Goal: Find specific page/section: Find specific page/section

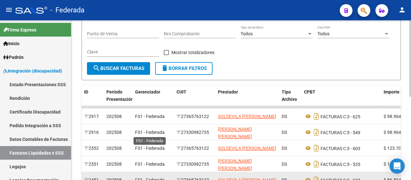
scroll to position [47, 0]
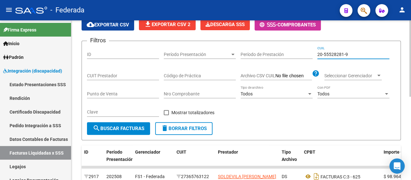
paste input "8326745-0"
drag, startPoint x: 350, startPoint y: 54, endPoint x: 305, endPoint y: 55, distance: 45.3
click at [305, 55] on div "Filtros ID Período Presentación Período Presentación Período de Prestación 20-5…" at bounding box center [241, 84] width 309 height 76
type input "20-58326745-0"
click at [116, 128] on span "search Buscar Facturas" at bounding box center [119, 129] width 52 height 6
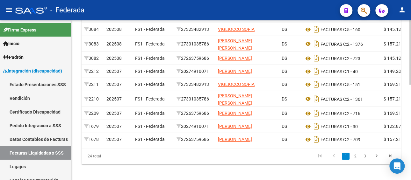
scroll to position [206, 0]
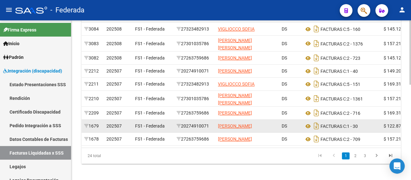
drag, startPoint x: 213, startPoint y: 144, endPoint x: 183, endPoint y: 144, distance: 29.3
click at [183, 133] on datatable-body-cell "20274910071" at bounding box center [194, 126] width 41 height 13
copy div "20274910071"
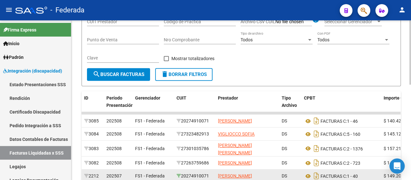
scroll to position [47, 0]
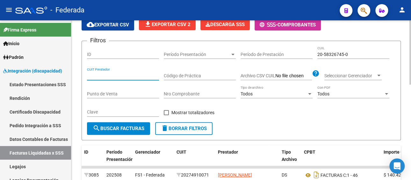
click at [135, 78] on div "CUIT Prestador" at bounding box center [123, 74] width 72 height 13
paste input "20-27491007-1"
type input "20-27491007-1"
click at [123, 128] on span "search Buscar Facturas" at bounding box center [119, 129] width 52 height 6
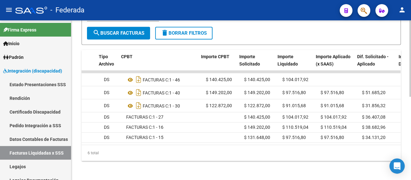
scroll to position [0, 183]
